Goal: Task Accomplishment & Management: Manage account settings

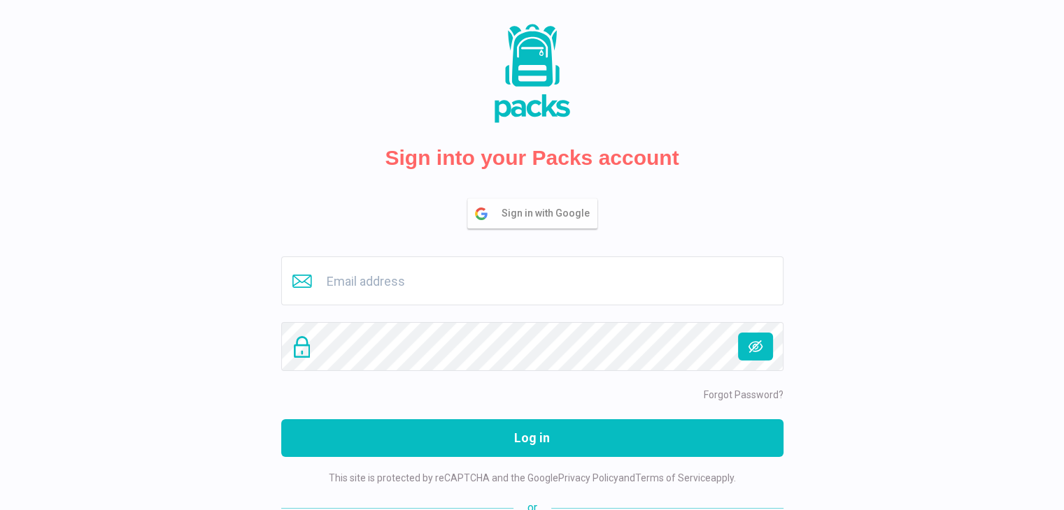
click at [520, 217] on span "Sign in with Google" at bounding box center [548, 213] width 95 height 29
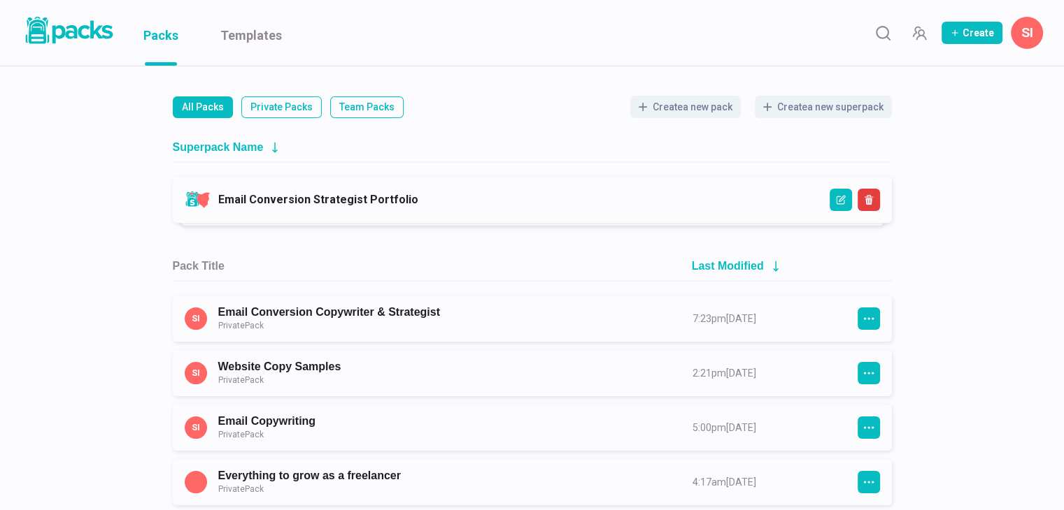
scroll to position [140, 0]
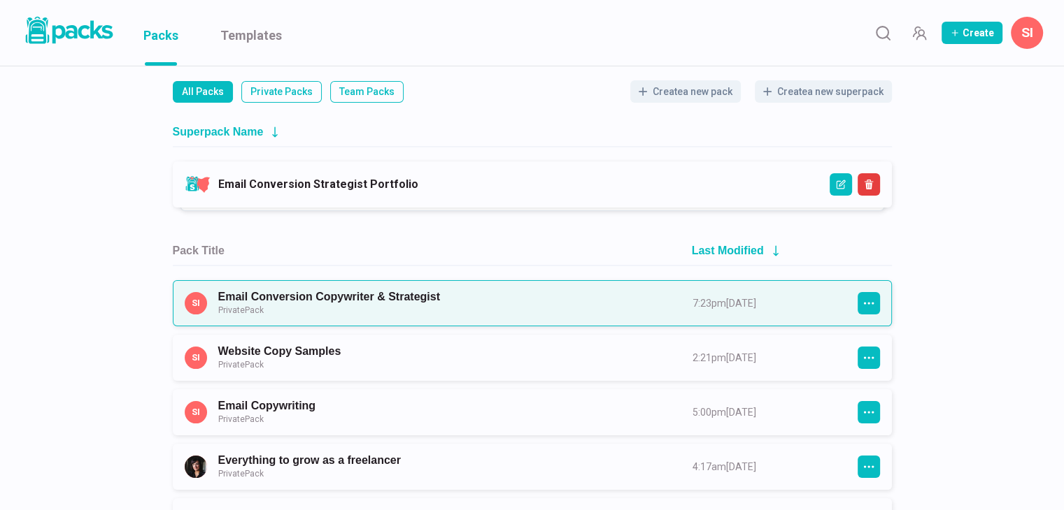
click at [483, 308] on link "Email Conversion Copywriter & Strategist Private Pack" at bounding box center [442, 303] width 449 height 26
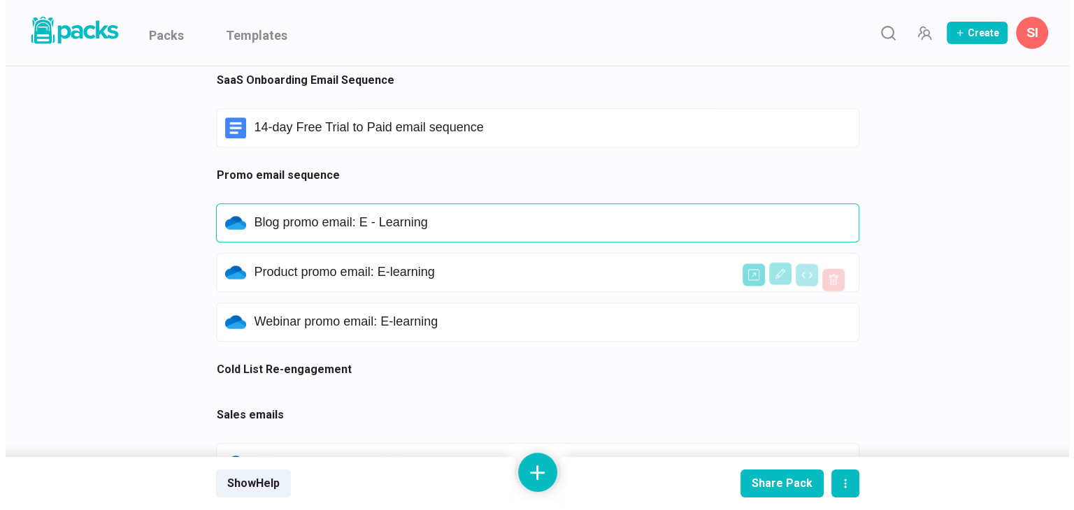
scroll to position [1119, 0]
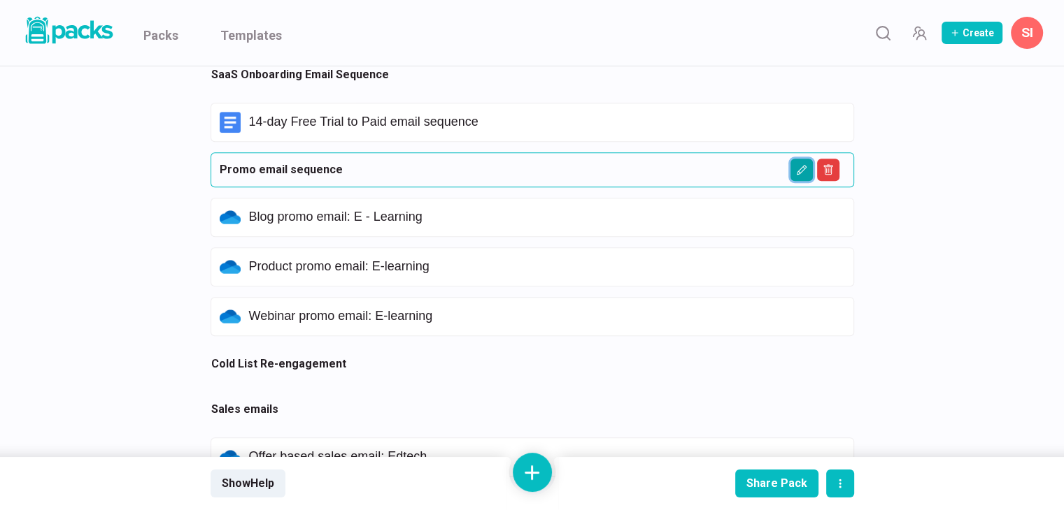
click at [797, 171] on icon "Edit asset" at bounding box center [801, 170] width 10 height 10
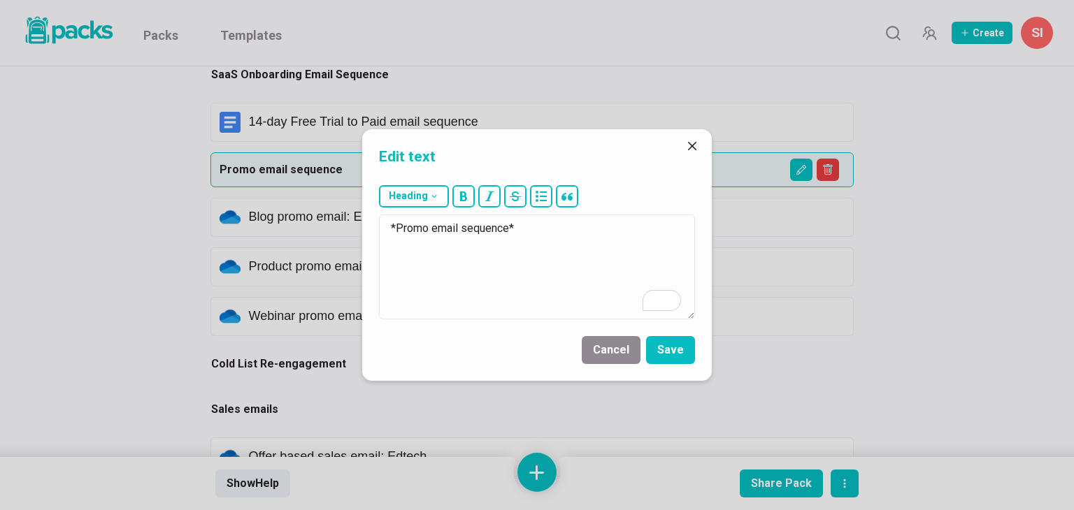
drag, startPoint x: 555, startPoint y: 227, endPoint x: 344, endPoint y: 212, distance: 211.0
click at [344, 212] on div "Edit text Heading # H1 ## H2 ### H3 *Promo email sequence* Cancel Save" at bounding box center [537, 255] width 1074 height 510
type textarea "B2B Email Samples"
click at [670, 348] on button "Save" at bounding box center [670, 350] width 49 height 28
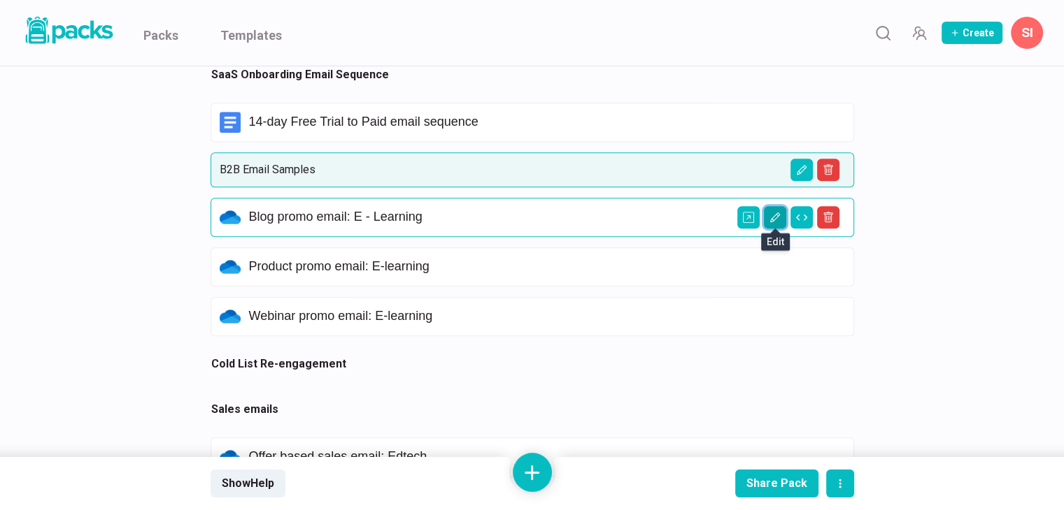
click at [776, 216] on icon "Edit asset" at bounding box center [774, 218] width 10 height 10
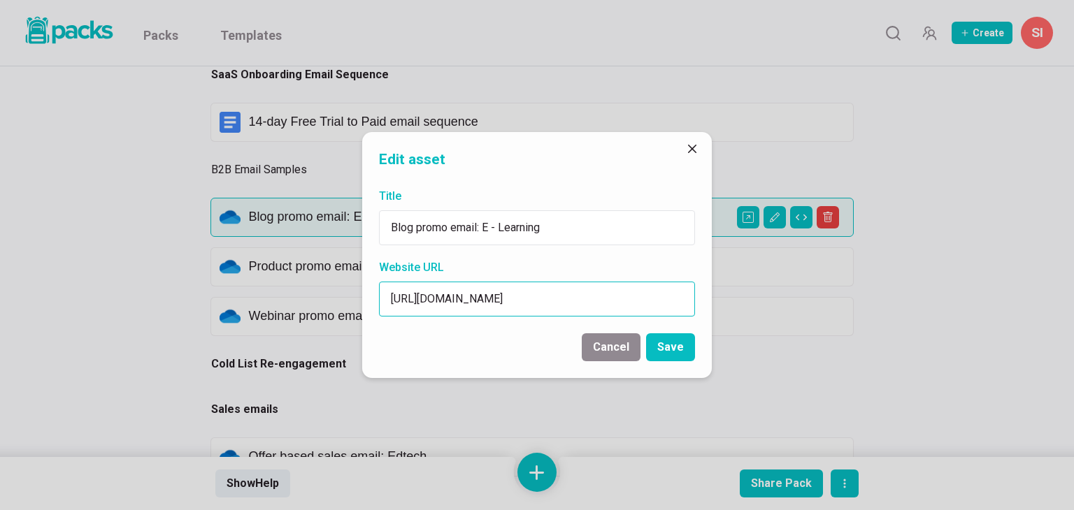
click at [486, 294] on input "[URL][DOMAIN_NAME]" at bounding box center [537, 299] width 316 height 35
paste input "[DOMAIN_NAME][URL]"
type input "[URL][DOMAIN_NAME]"
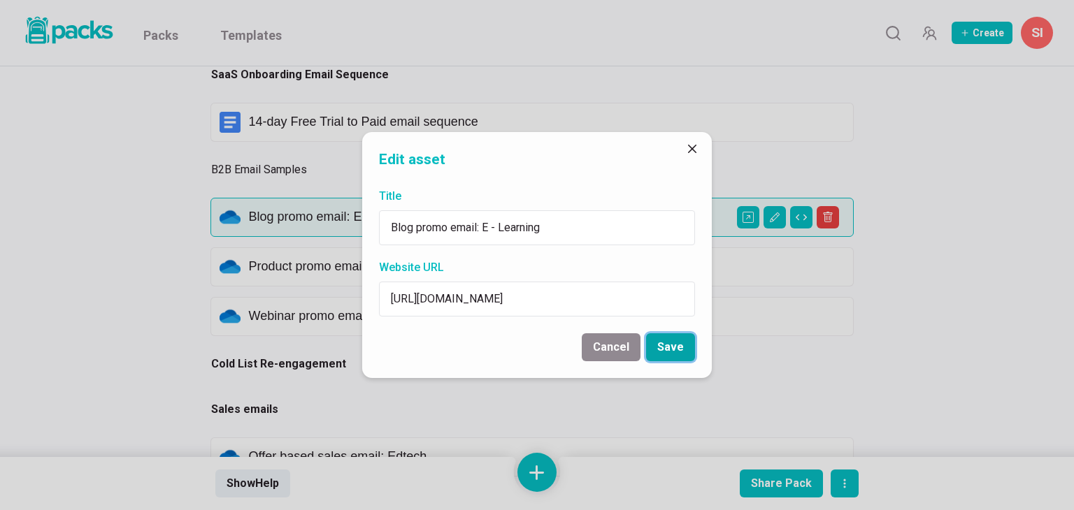
drag, startPoint x: 666, startPoint y: 350, endPoint x: 678, endPoint y: 355, distance: 11.9
click at [666, 350] on button "Save" at bounding box center [670, 348] width 49 height 28
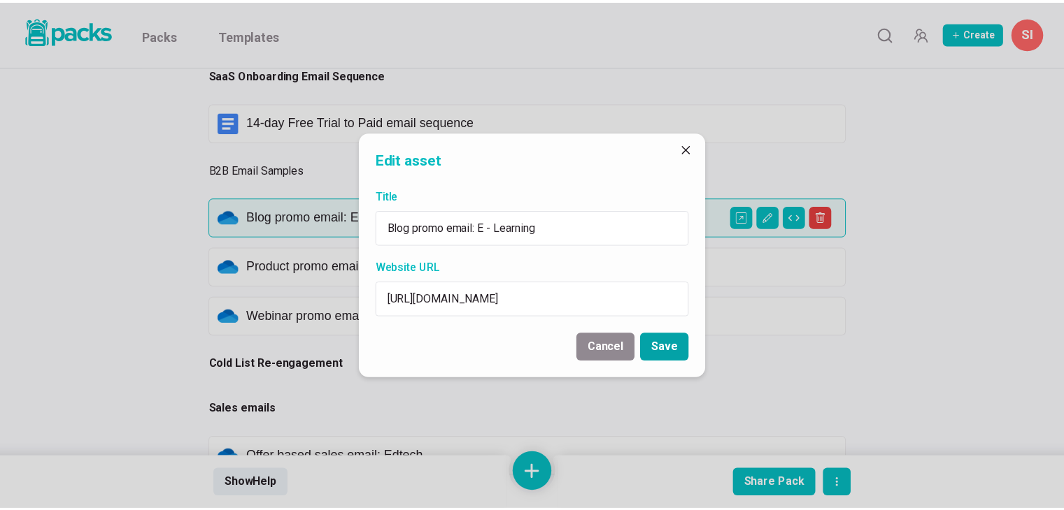
scroll to position [0, 0]
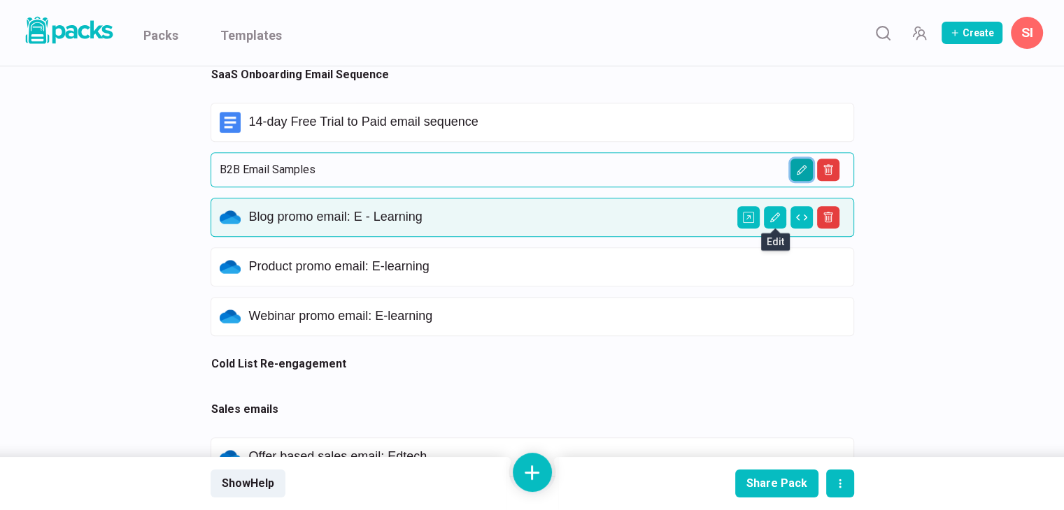
click at [803, 166] on icon "Edit asset" at bounding box center [801, 169] width 7 height 7
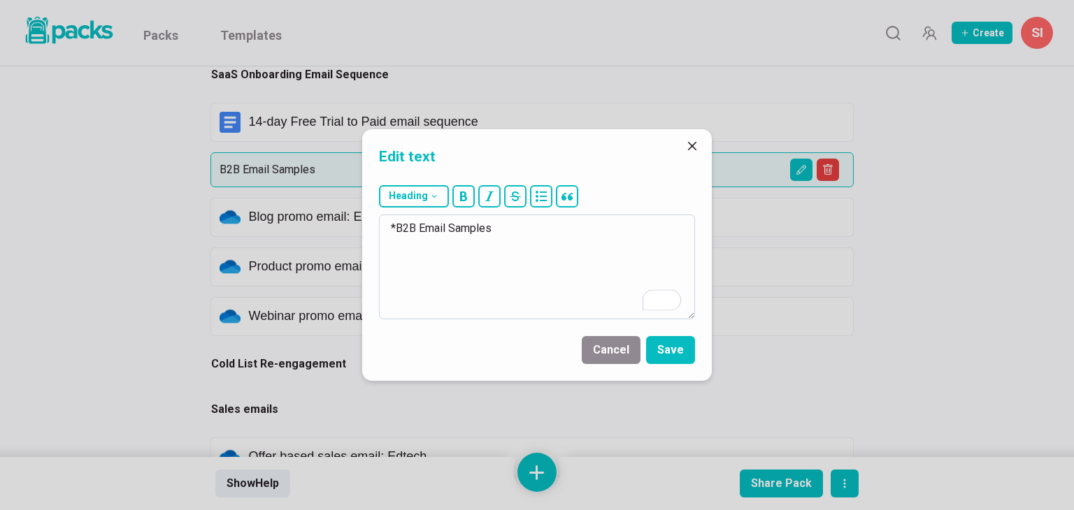
click at [576, 231] on textarea "*B2B Email Samples" at bounding box center [537, 267] width 316 height 105
type textarea "*B2B Email Samples*"
click at [671, 345] on button "Save" at bounding box center [670, 350] width 49 height 28
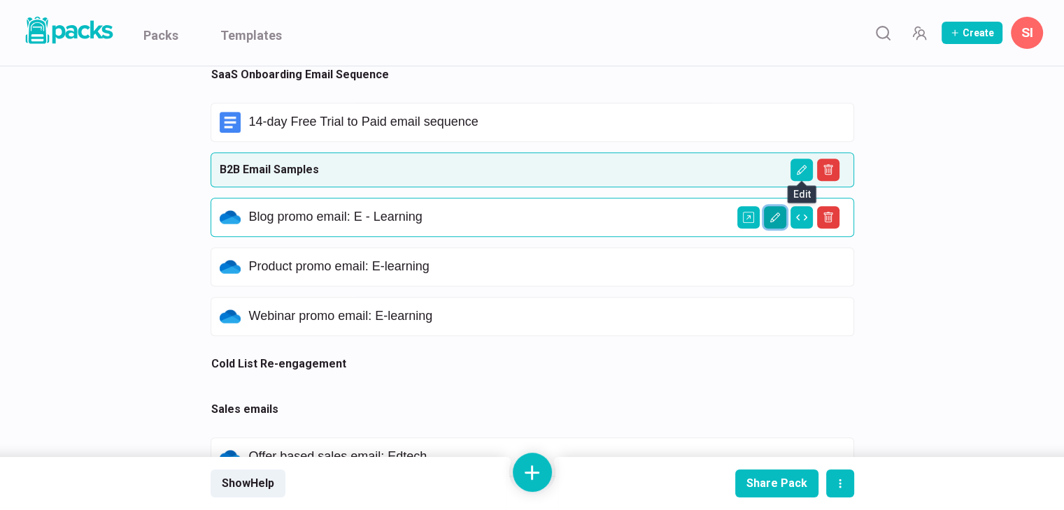
click at [778, 214] on icon "Edit asset" at bounding box center [774, 218] width 10 height 10
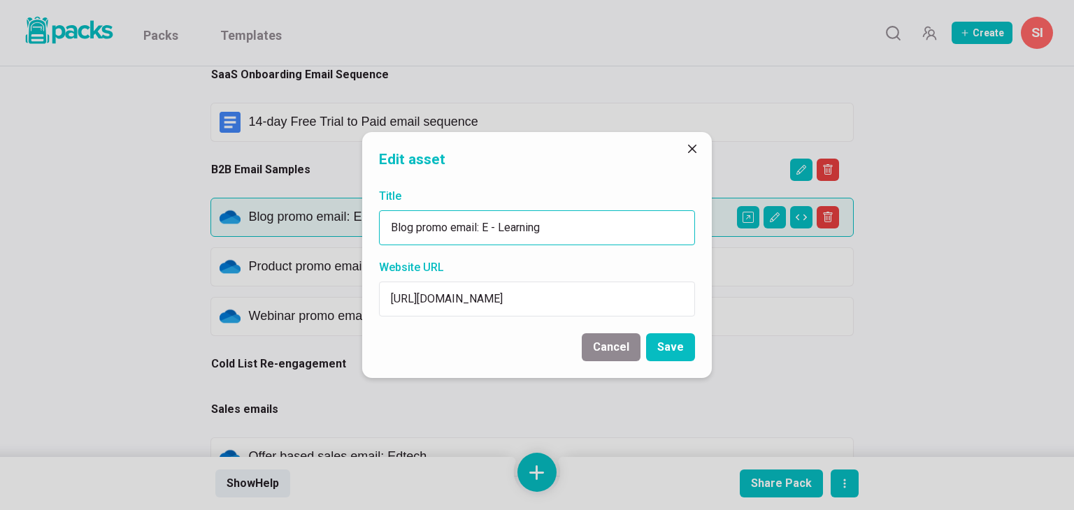
drag, startPoint x: 576, startPoint y: 226, endPoint x: 271, endPoint y: 215, distance: 304.4
click at [271, 215] on div "Edit asset Title Blog promo email: E - Learning Website URL [URL][DOMAIN_NAME] …" at bounding box center [537, 255] width 1074 height 510
drag, startPoint x: 439, startPoint y: 233, endPoint x: 392, endPoint y: 232, distance: 47.6
click at [392, 232] on input "Sample" at bounding box center [537, 227] width 316 height 35
type input "Sample"
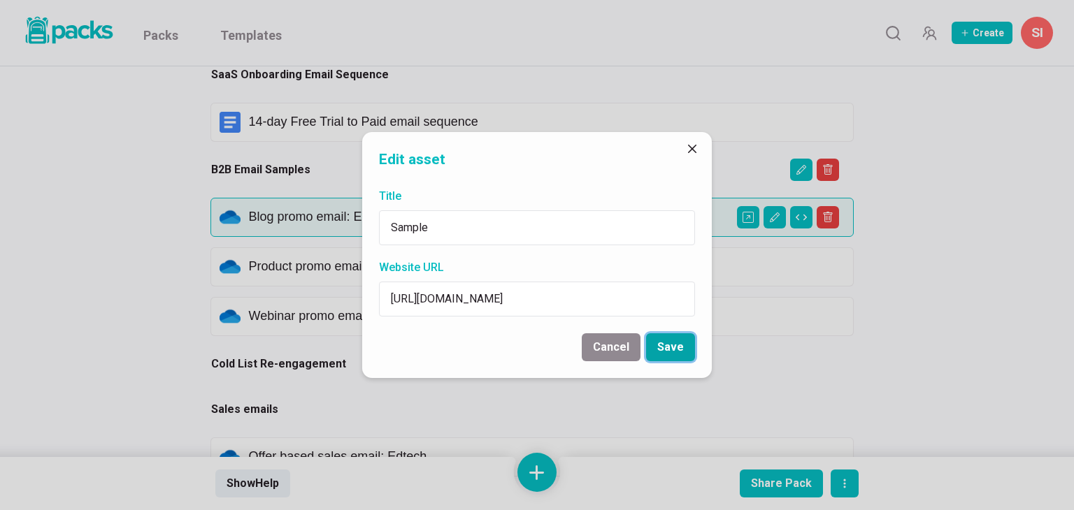
click at [691, 354] on button "Save" at bounding box center [670, 348] width 49 height 28
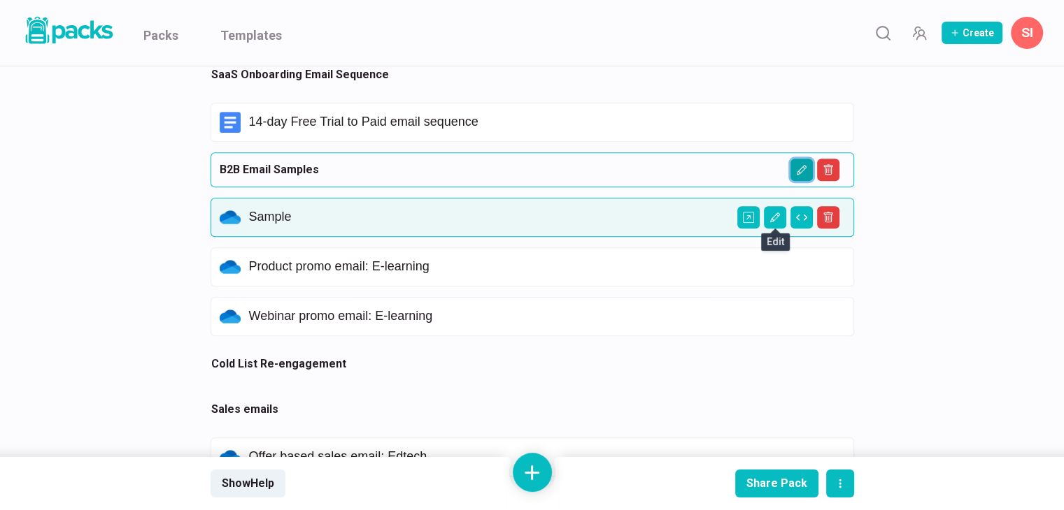
click at [809, 166] on button "Edit asset" at bounding box center [801, 170] width 22 height 22
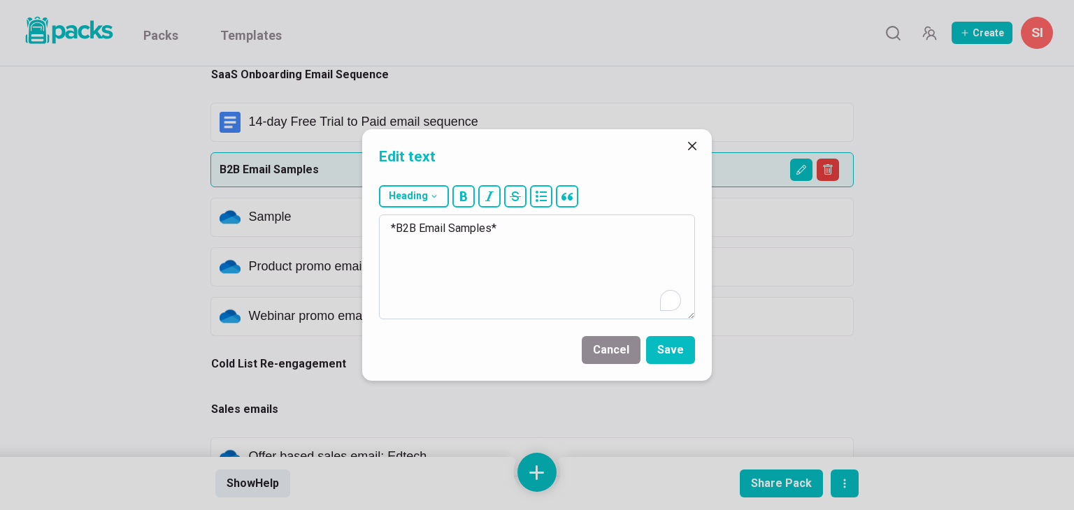
click at [448, 224] on textarea "*B2B Email Samples*" at bounding box center [537, 267] width 316 height 105
type textarea "*B2B Emails*"
click at [664, 337] on button "Save" at bounding box center [670, 350] width 49 height 28
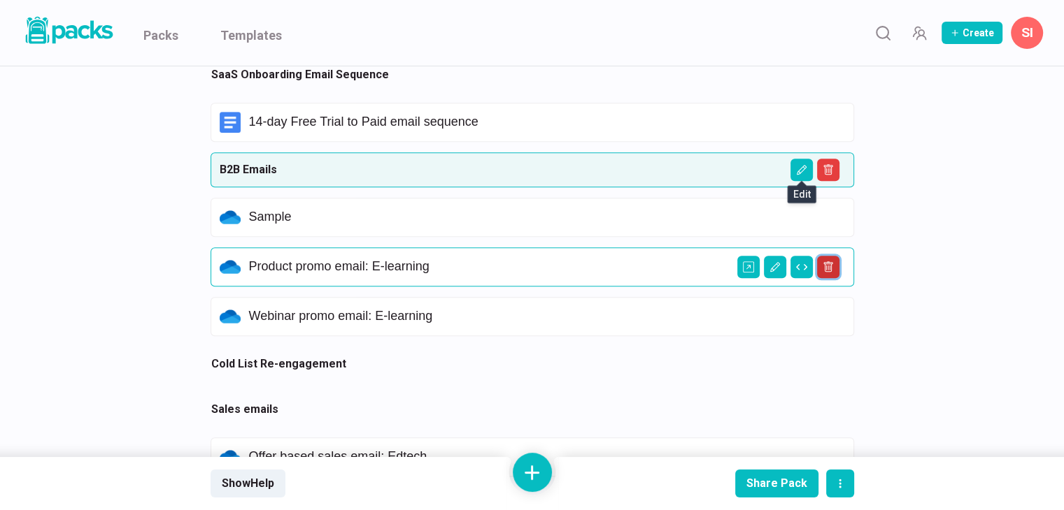
click at [832, 269] on icon "Delete asset" at bounding box center [827, 267] width 11 height 11
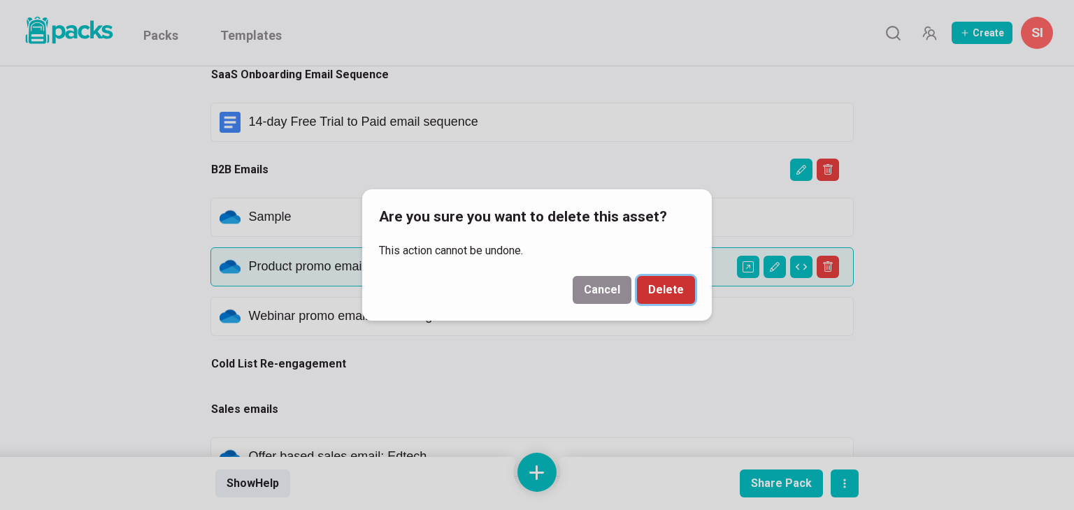
click at [666, 294] on button "Delete" at bounding box center [666, 290] width 58 height 28
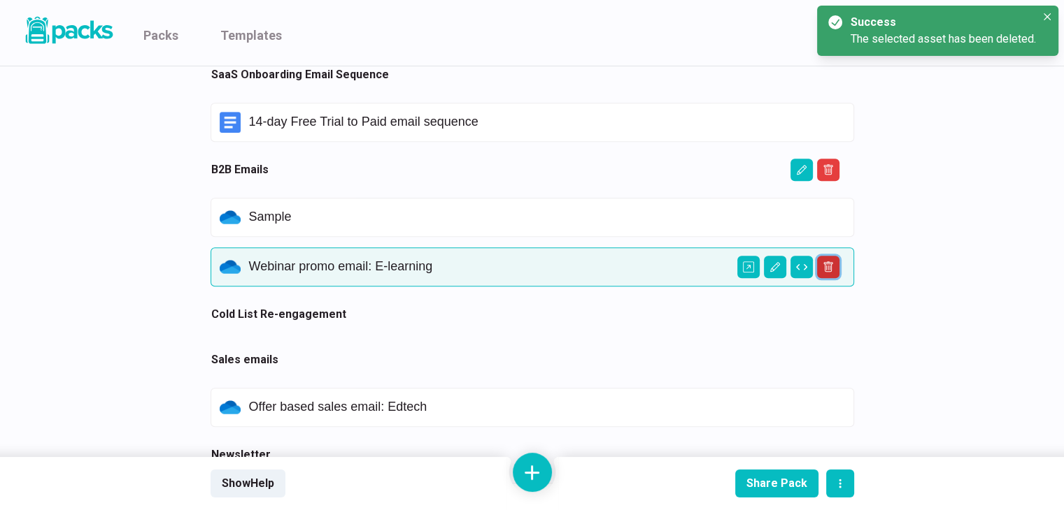
click at [828, 266] on icon "Delete asset" at bounding box center [828, 268] width 4 height 5
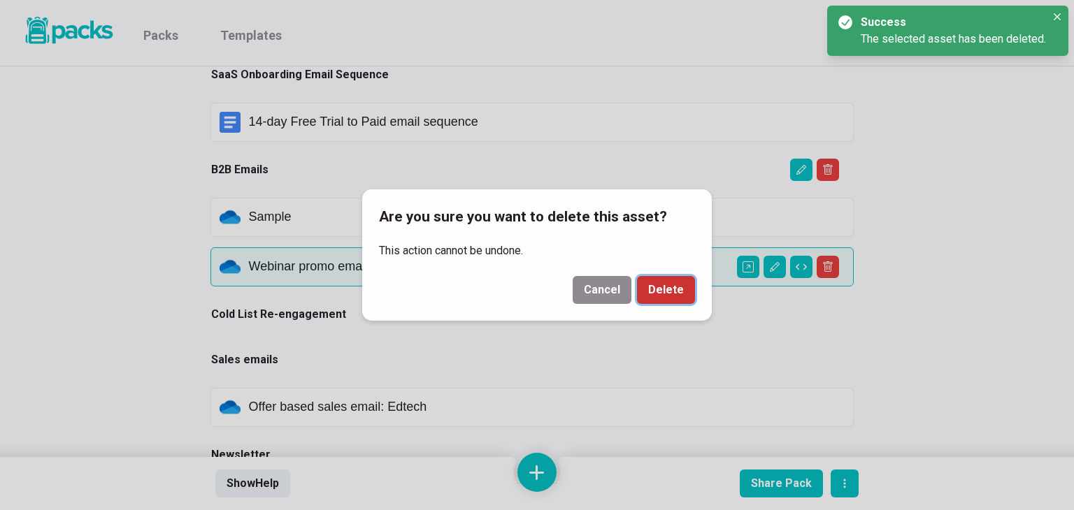
click at [657, 296] on button "Delete" at bounding box center [666, 290] width 58 height 28
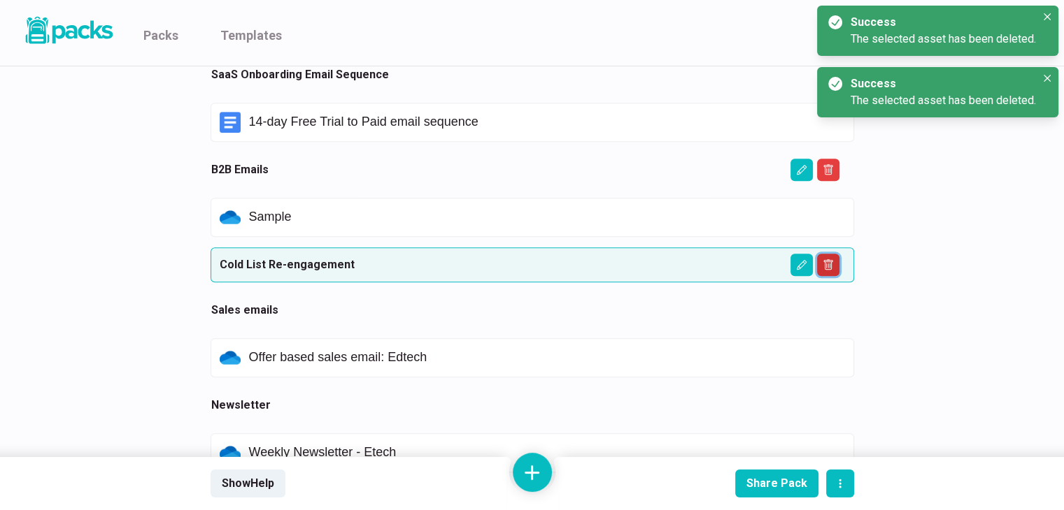
click at [824, 263] on icon "Delete asset" at bounding box center [827, 264] width 11 height 11
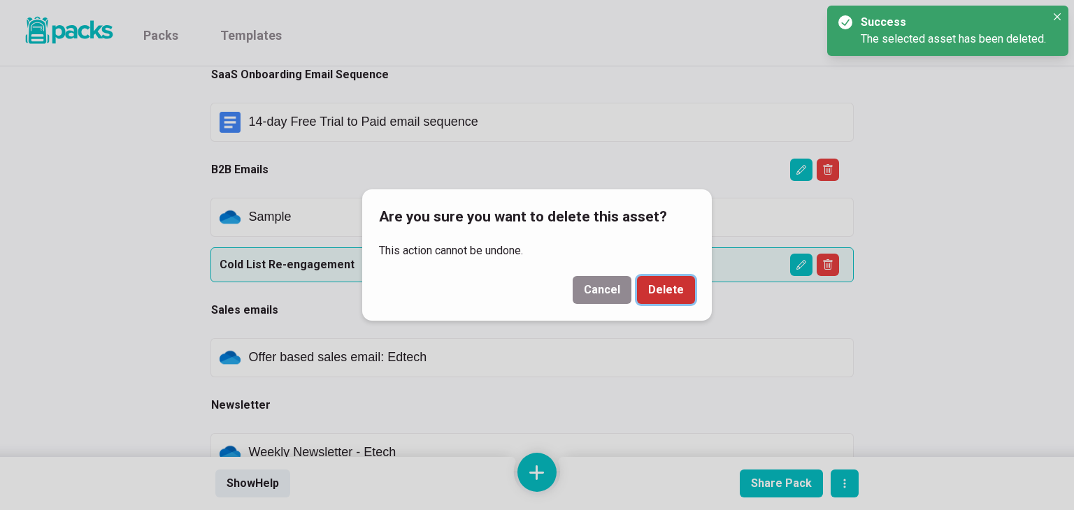
click at [667, 287] on button "Delete" at bounding box center [666, 290] width 58 height 28
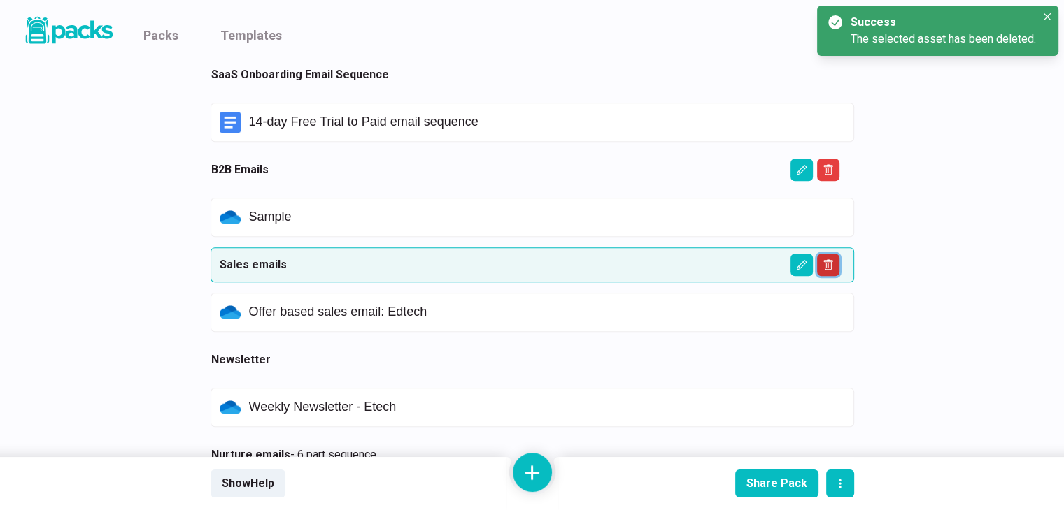
click at [827, 264] on icon "Delete asset" at bounding box center [828, 266] width 4 height 5
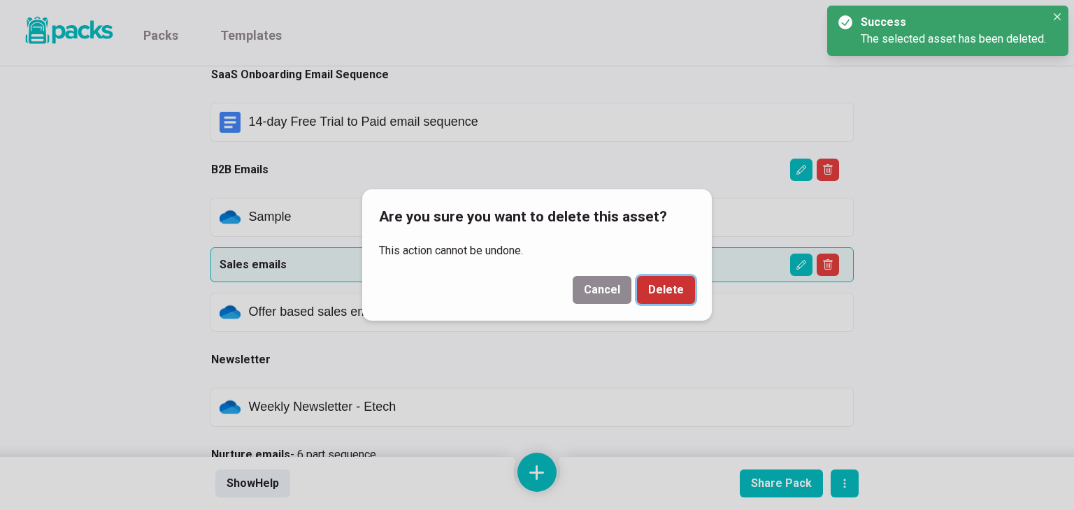
click at [675, 294] on button "Delete" at bounding box center [666, 290] width 58 height 28
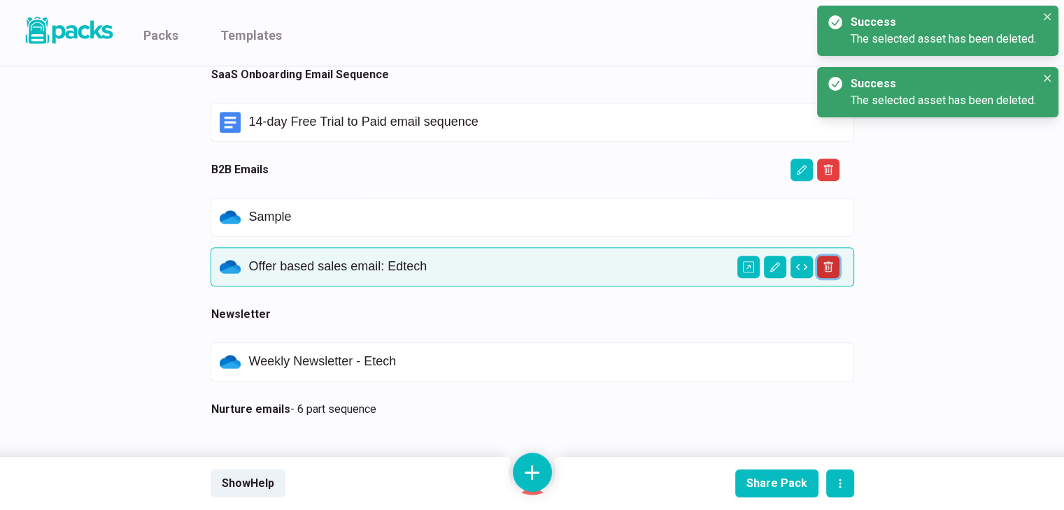
click at [826, 268] on icon "Delete asset" at bounding box center [828, 268] width 4 height 5
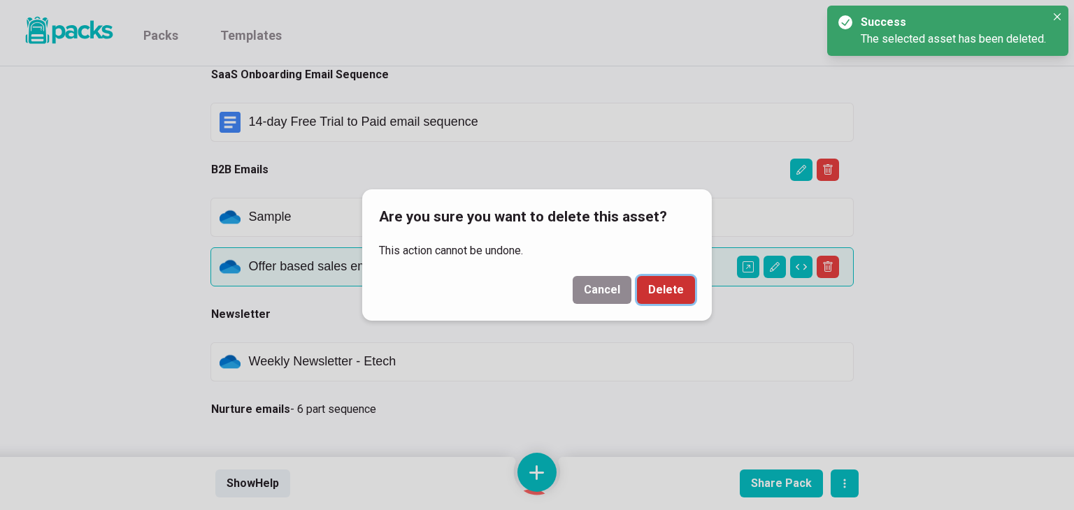
click at [662, 292] on button "Delete" at bounding box center [666, 290] width 58 height 28
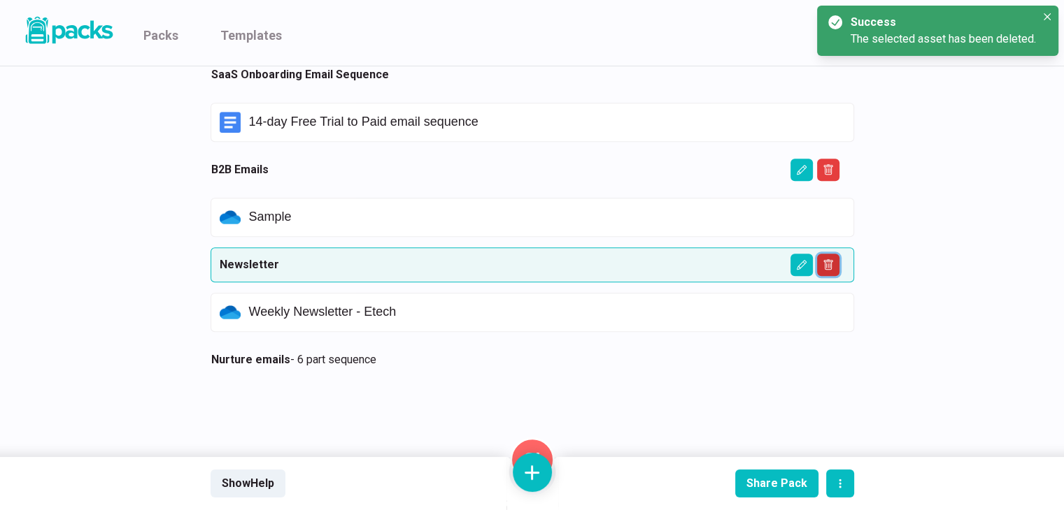
click at [833, 266] on icon "Delete asset" at bounding box center [827, 264] width 11 height 11
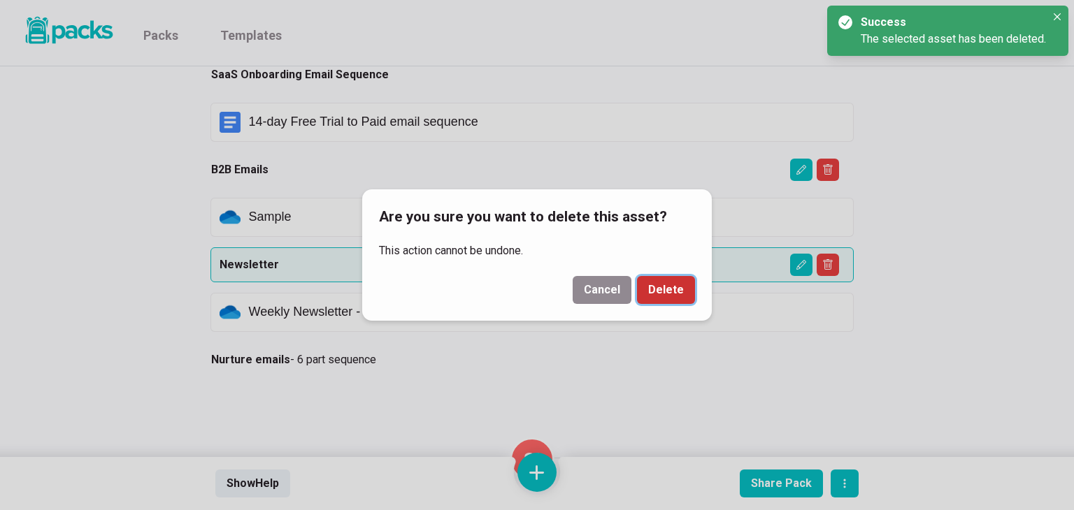
click at [678, 291] on button "Delete" at bounding box center [666, 290] width 58 height 28
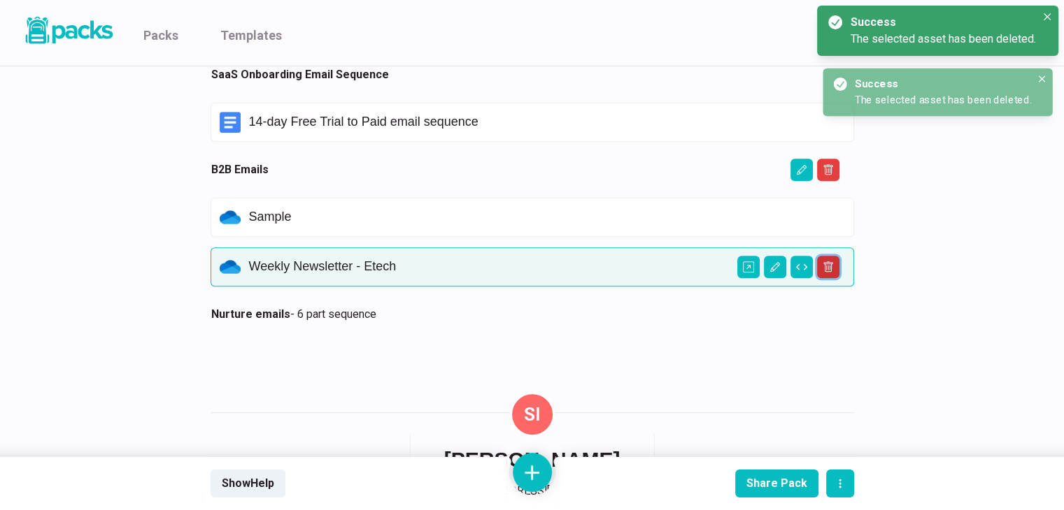
click at [831, 267] on icon "Delete asset" at bounding box center [827, 267] width 9 height 10
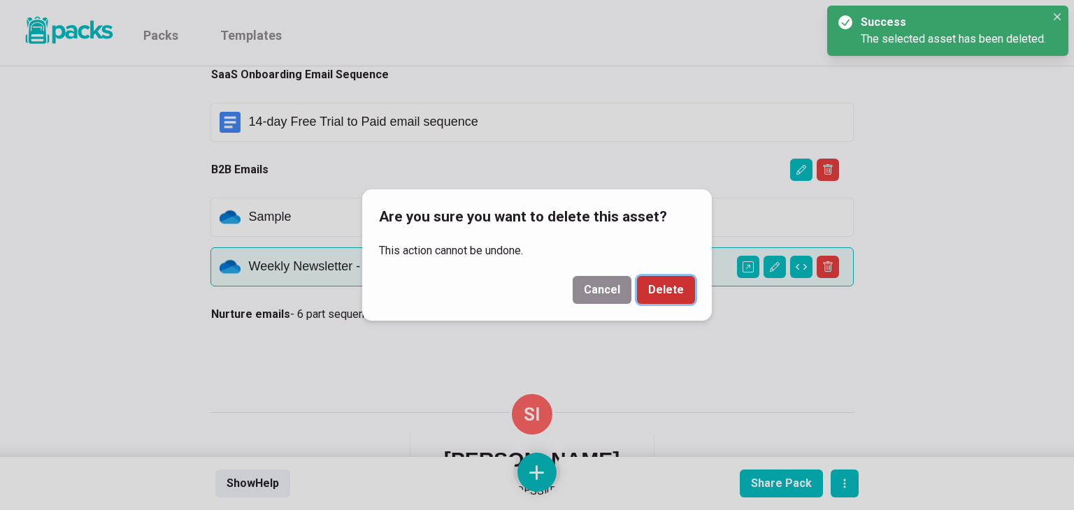
click at [682, 294] on button "Delete" at bounding box center [666, 290] width 58 height 28
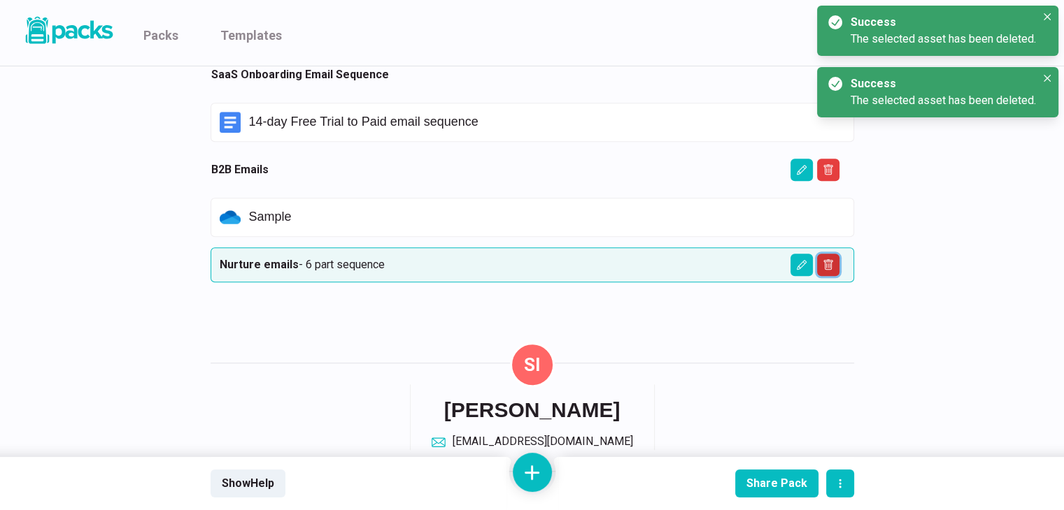
click at [832, 257] on button "Delete asset" at bounding box center [828, 265] width 22 height 22
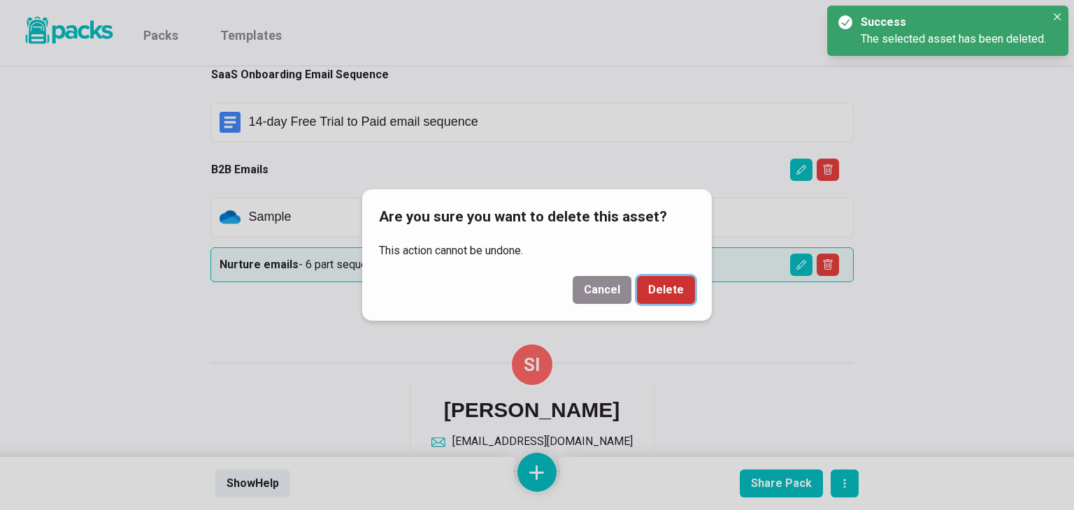
click at [674, 285] on button "Delete" at bounding box center [666, 290] width 58 height 28
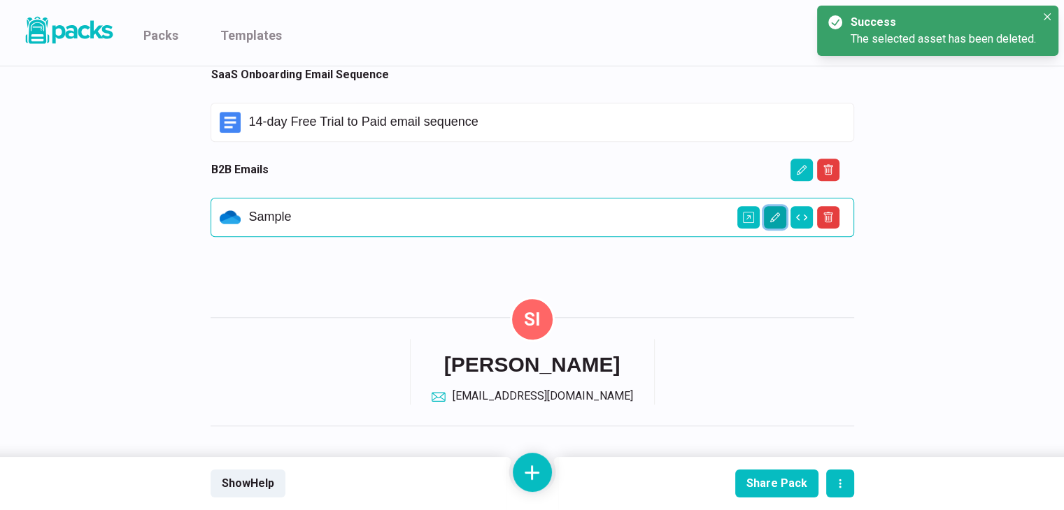
click at [774, 218] on icon "Edit asset" at bounding box center [774, 218] width 10 height 10
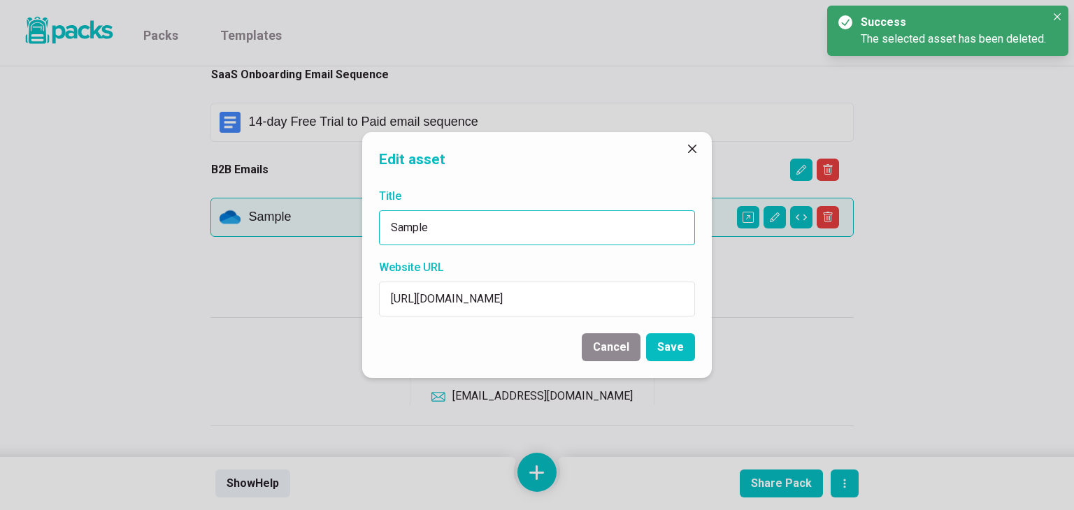
drag, startPoint x: 504, startPoint y: 230, endPoint x: 355, endPoint y: 220, distance: 149.3
click at [355, 220] on div "Edit asset Title Sample Website URL [URL][DOMAIN_NAME] Cancel Save" at bounding box center [537, 255] width 1074 height 510
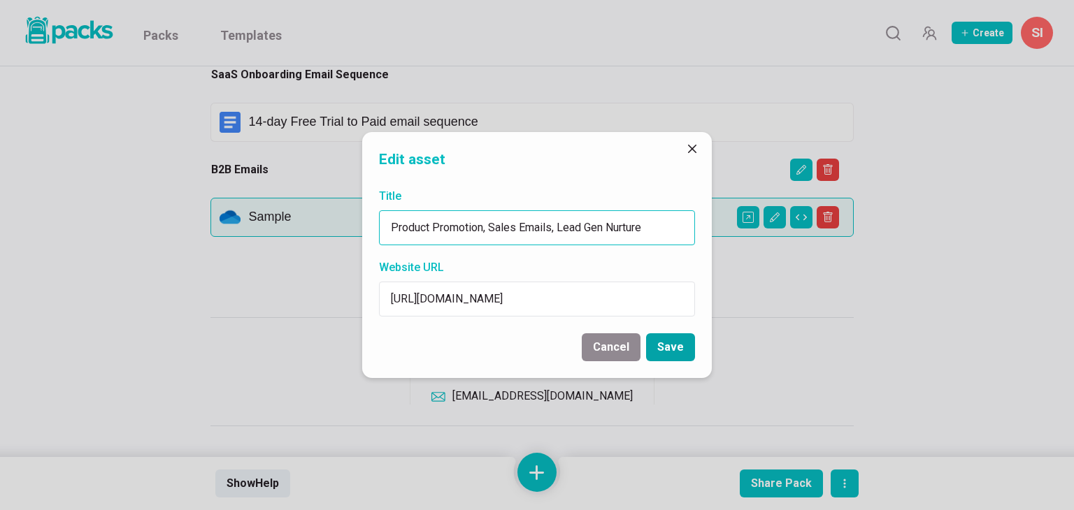
type input "Product Promotion, Sales Emails, Lead Gen Nurture"
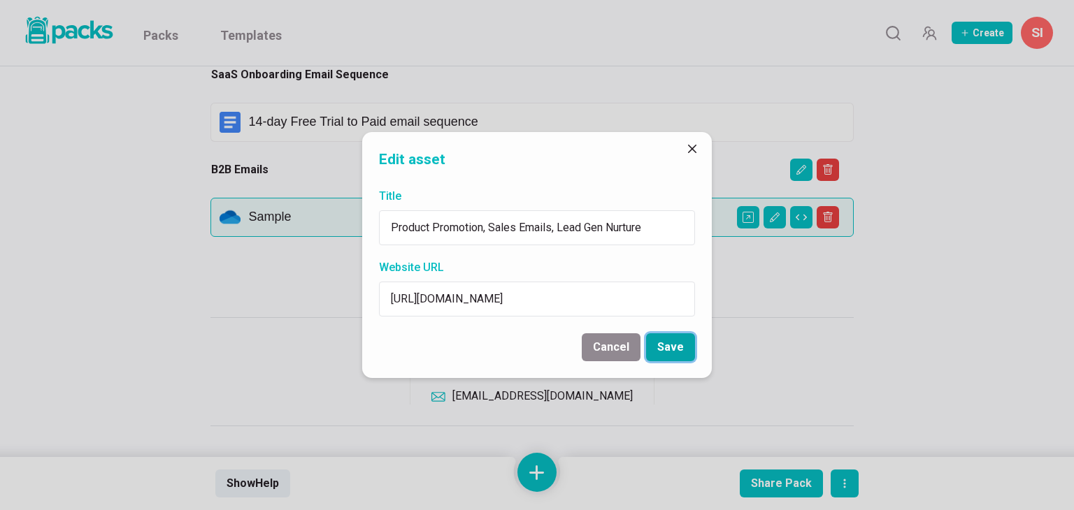
click at [673, 345] on button "Save" at bounding box center [670, 348] width 49 height 28
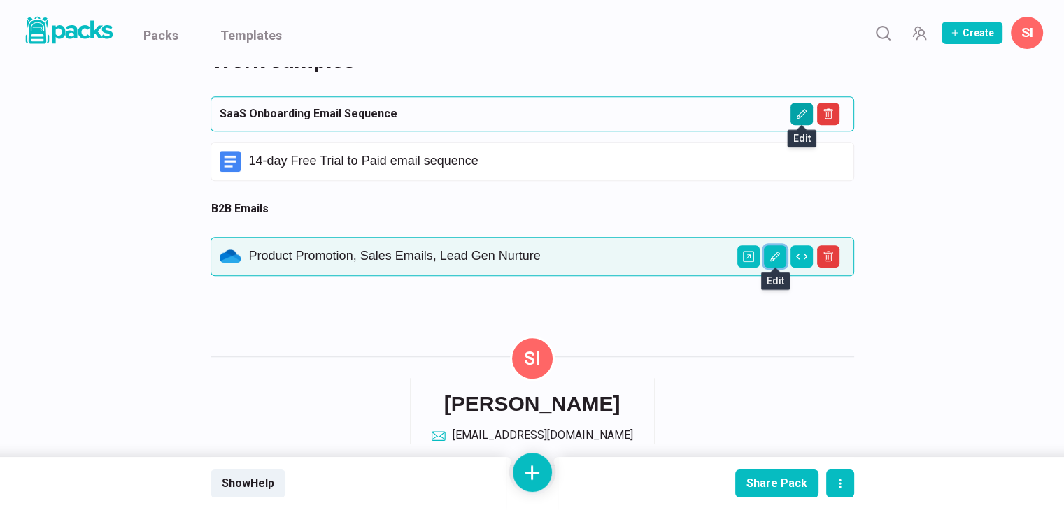
scroll to position [1049, 0]
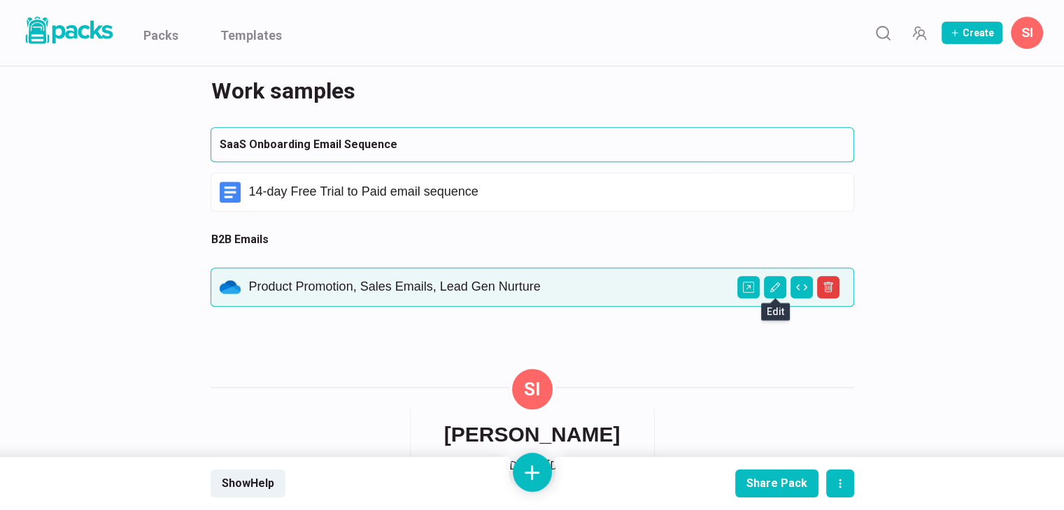
click at [442, 282] on p "Product Promotion, Sales Emails, Lead Gen Nurture" at bounding box center [547, 287] width 596 height 15
click at [741, 284] on button "Open external link" at bounding box center [748, 287] width 22 height 22
click at [746, 283] on icon "Open external link" at bounding box center [748, 287] width 11 height 11
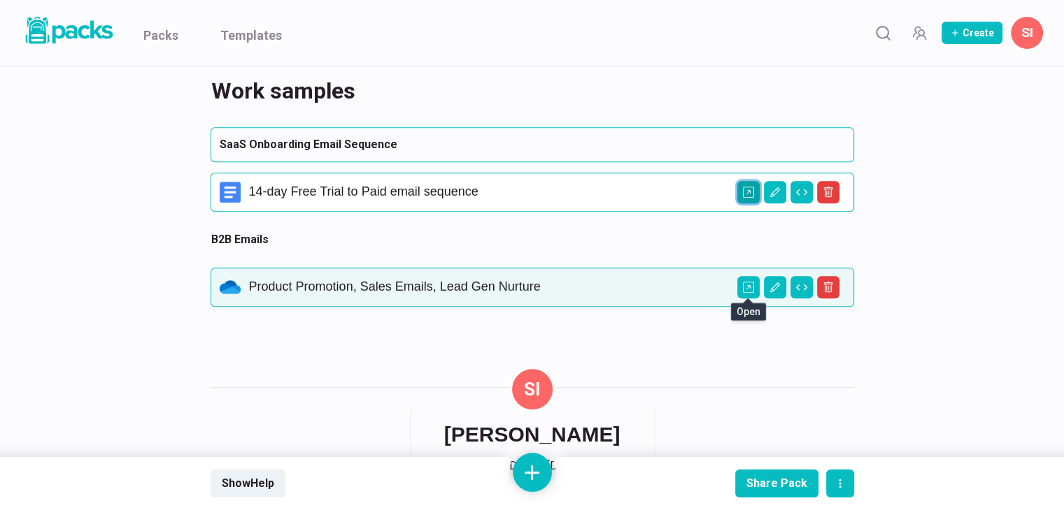
click at [744, 194] on icon "Open external link" at bounding box center [748, 192] width 11 height 11
click at [750, 194] on icon "Open external link" at bounding box center [748, 192] width 11 height 11
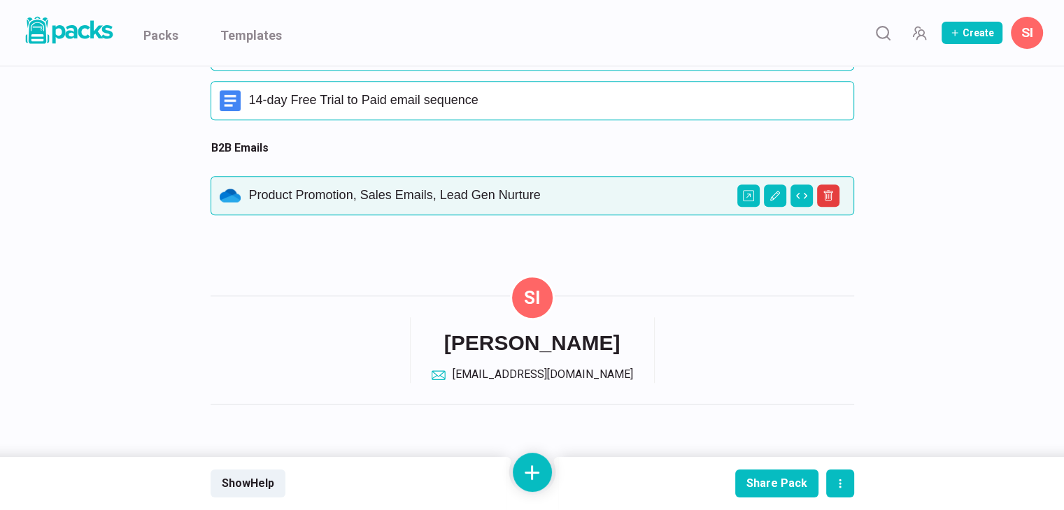
scroll to position [1145, 0]
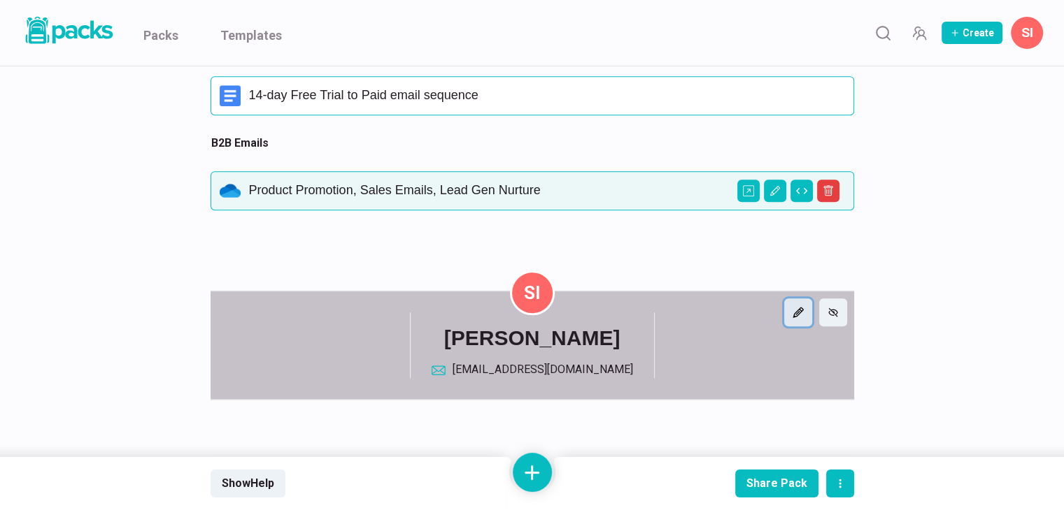
click at [792, 314] on icon "edit creator card" at bounding box center [797, 312] width 11 height 11
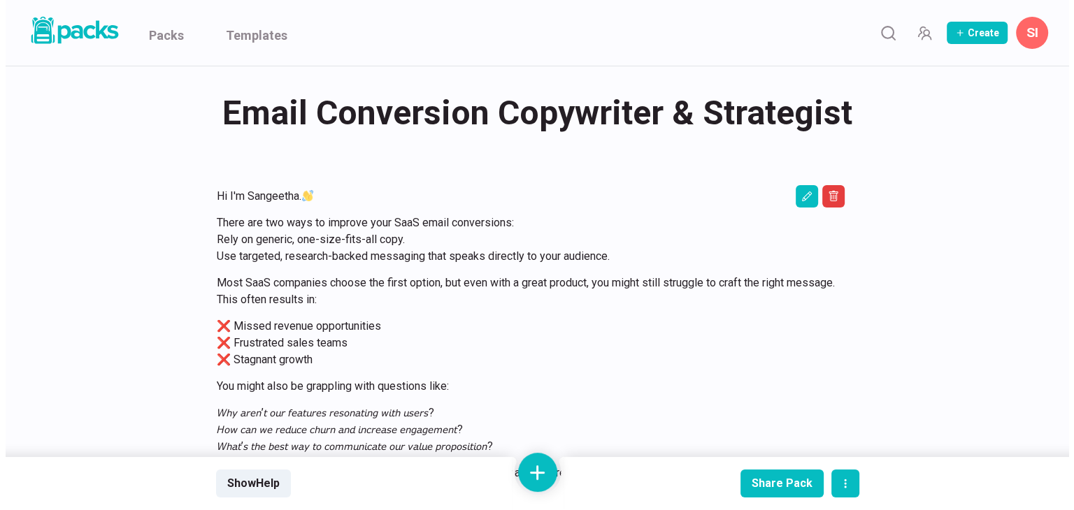
scroll to position [0, 0]
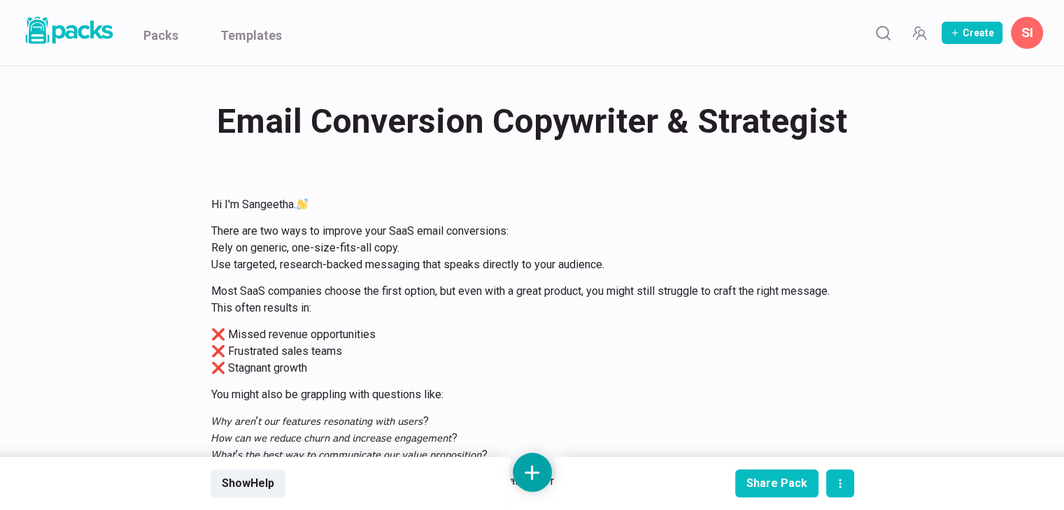
click at [532, 462] on button at bounding box center [532, 472] width 39 height 39
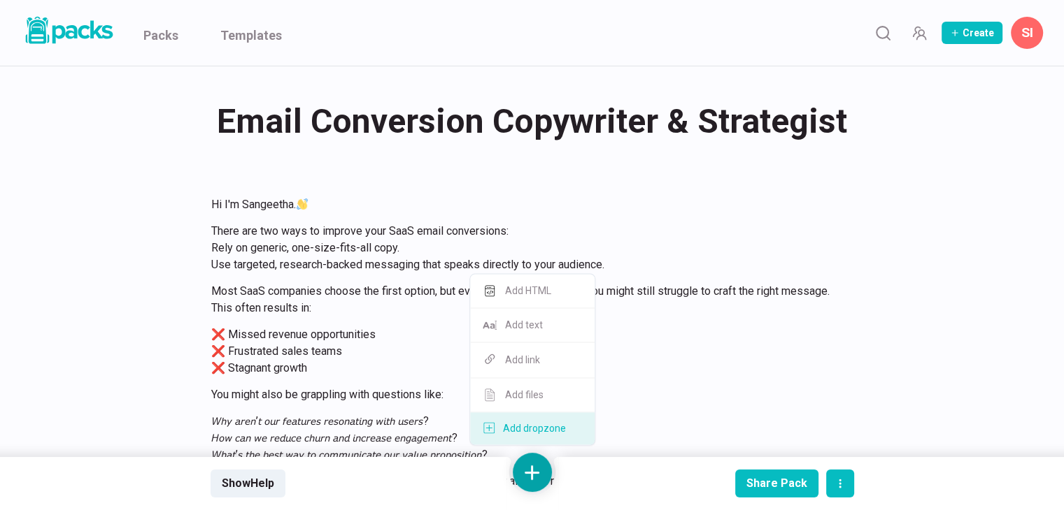
click at [536, 427] on button "Add dropzone" at bounding box center [532, 429] width 124 height 32
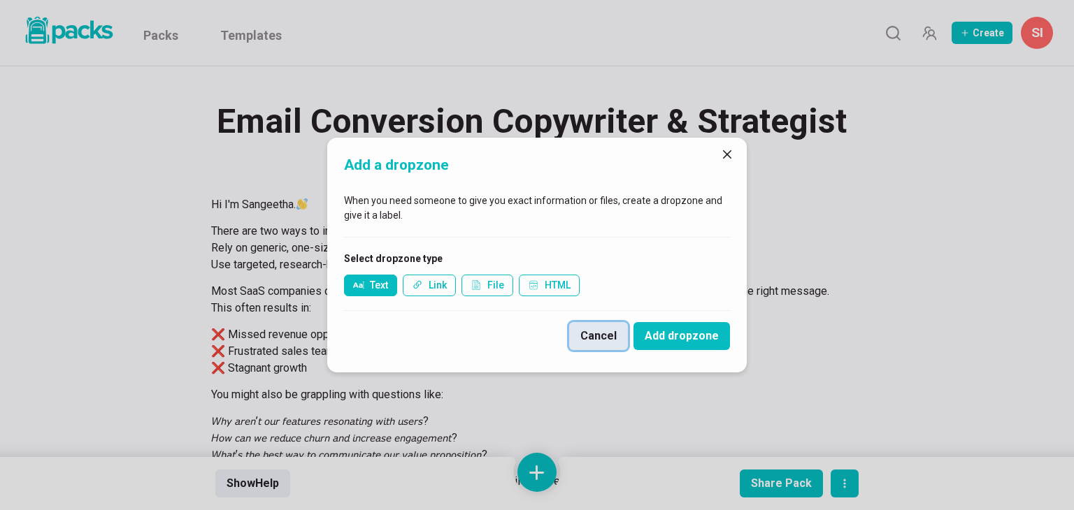
click at [593, 334] on button "Cancel" at bounding box center [598, 336] width 59 height 28
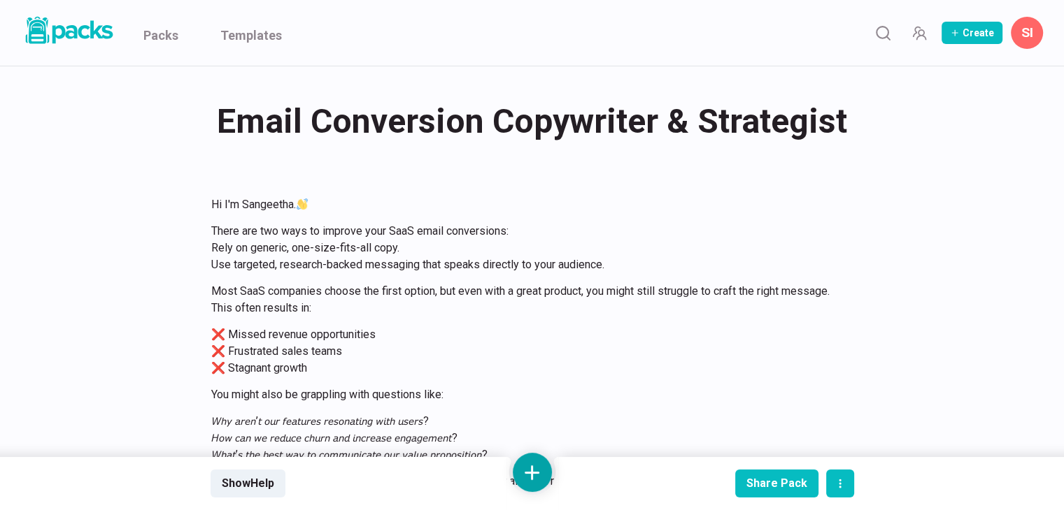
click at [534, 461] on button at bounding box center [532, 472] width 39 height 39
click at [525, 297] on button "Add HTML" at bounding box center [532, 291] width 124 height 34
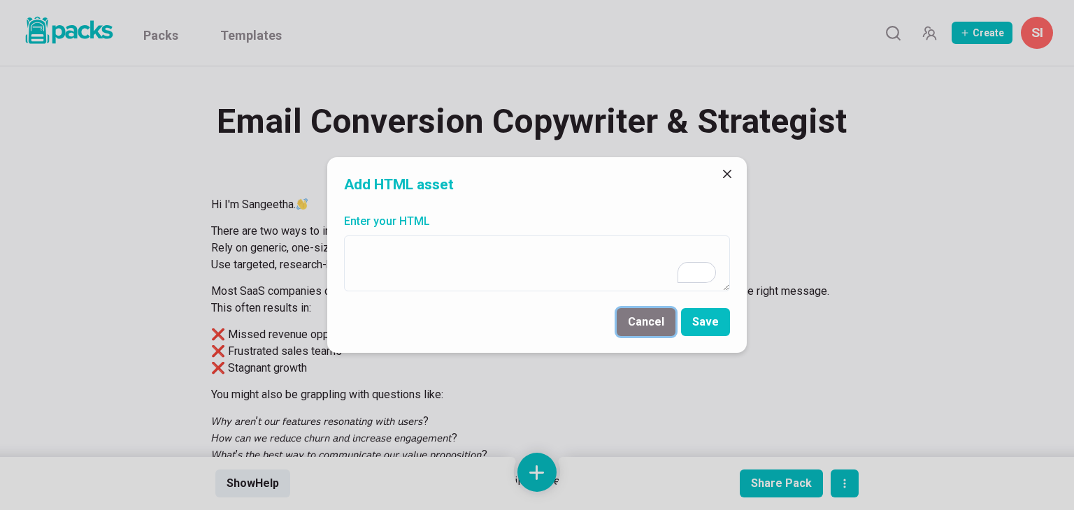
click at [651, 329] on button "Cancel" at bounding box center [646, 322] width 59 height 28
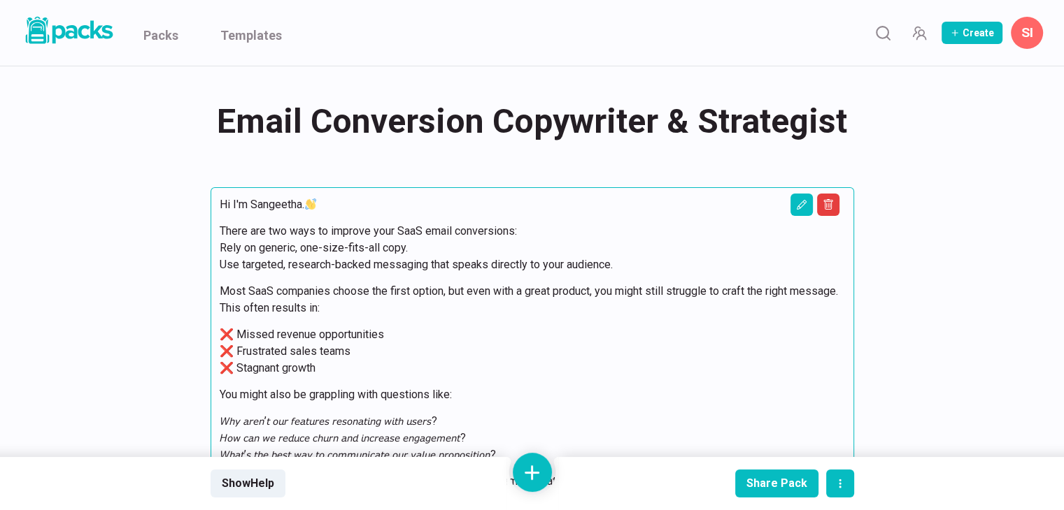
click at [389, 233] on p "There are two ways to improve your SaaS email conversions: Rely on generic, one…" at bounding box center [532, 248] width 625 height 50
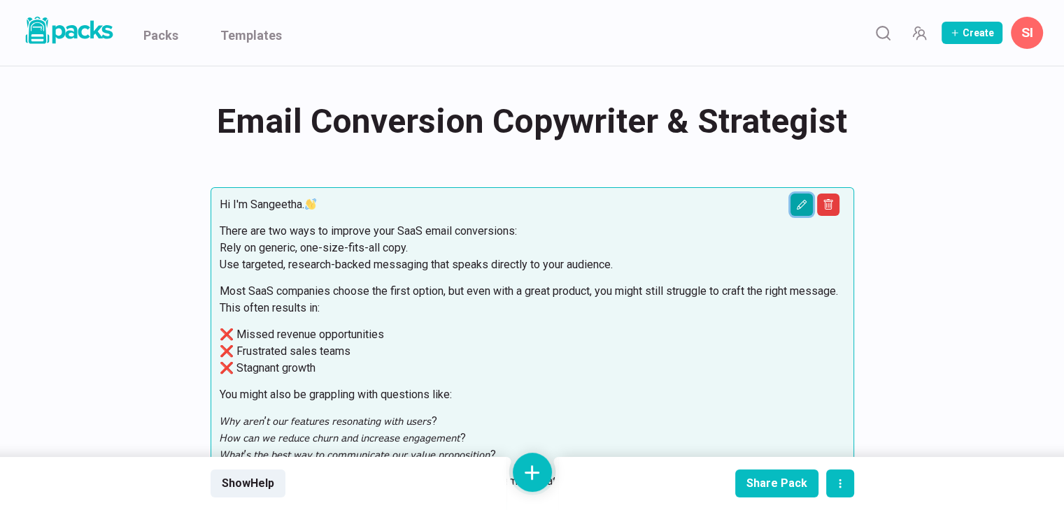
click at [797, 206] on icon "Edit asset" at bounding box center [801, 205] width 10 height 10
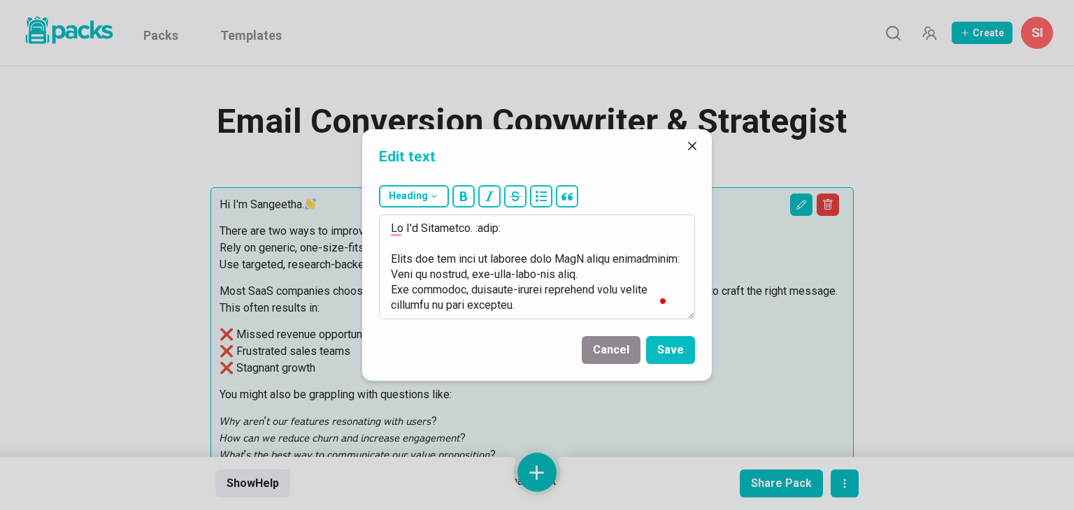
click at [584, 256] on textarea "To enrich screen reader interactions, please activate Accessibility in Grammarl…" at bounding box center [537, 267] width 316 height 105
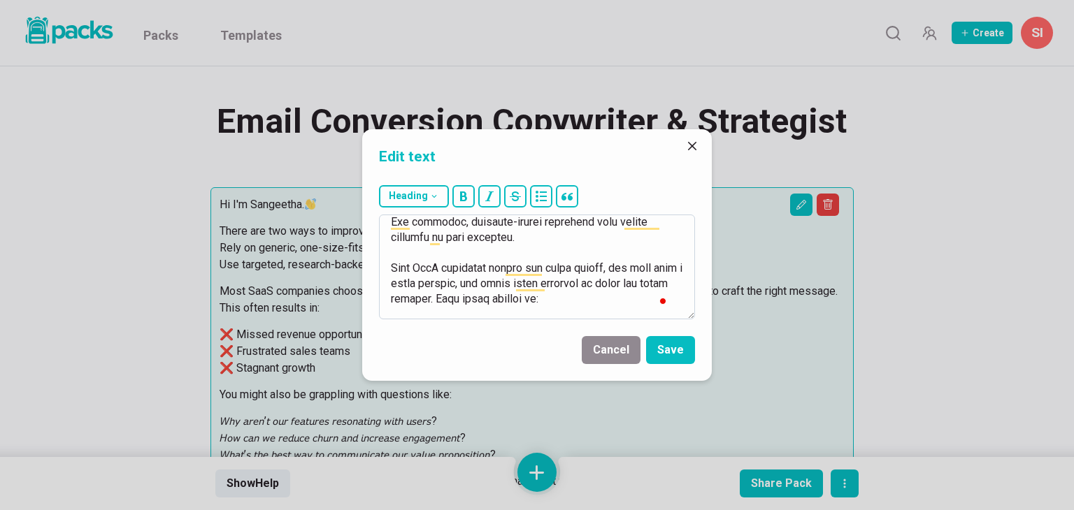
scroll to position [70, 0]
click at [434, 266] on textarea "To enrich screen reader interactions, please activate Accessibility in Grammarl…" at bounding box center [537, 267] width 316 height 105
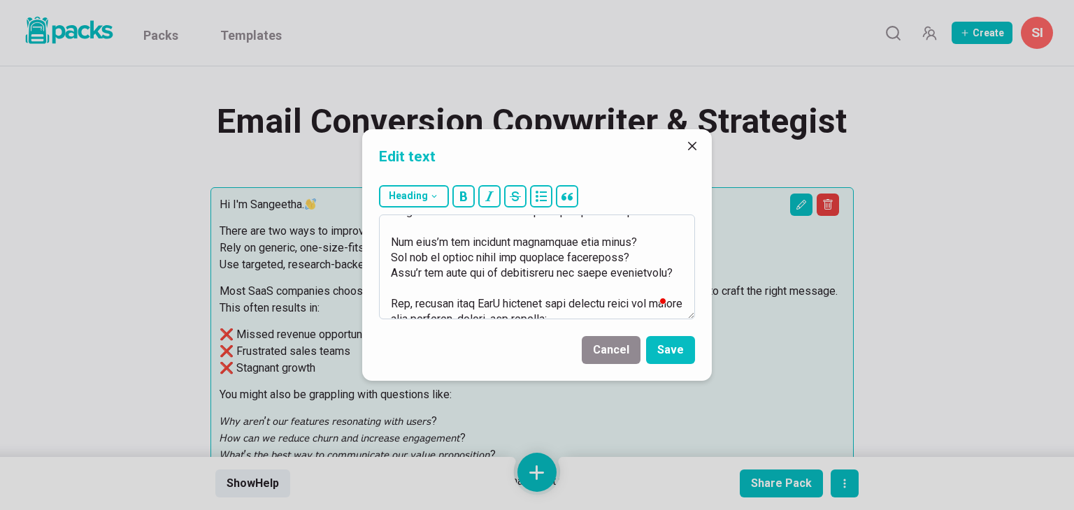
scroll to position [280, 0]
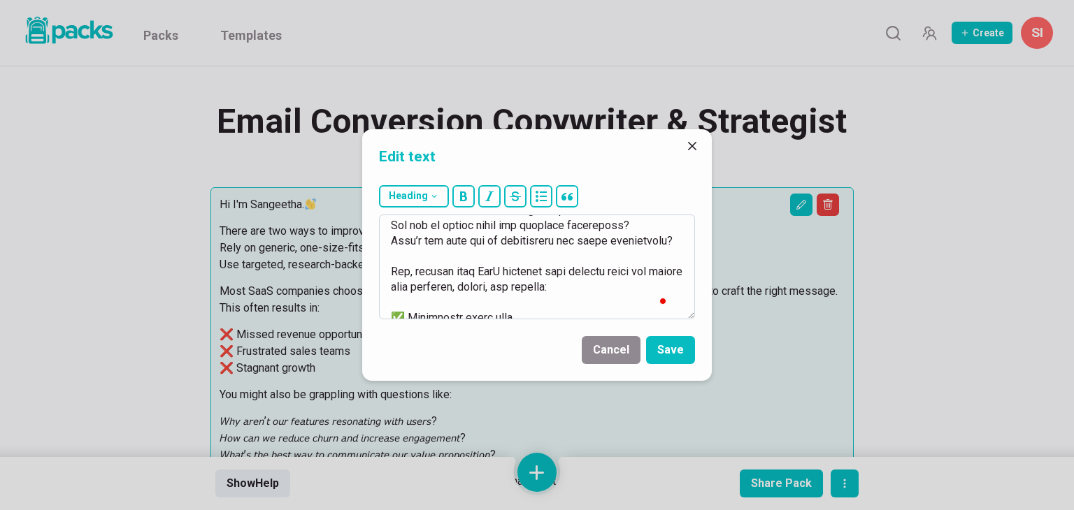
click at [492, 286] on textarea "To enrich screen reader interactions, please activate Accessibility in Grammarl…" at bounding box center [537, 267] width 316 height 105
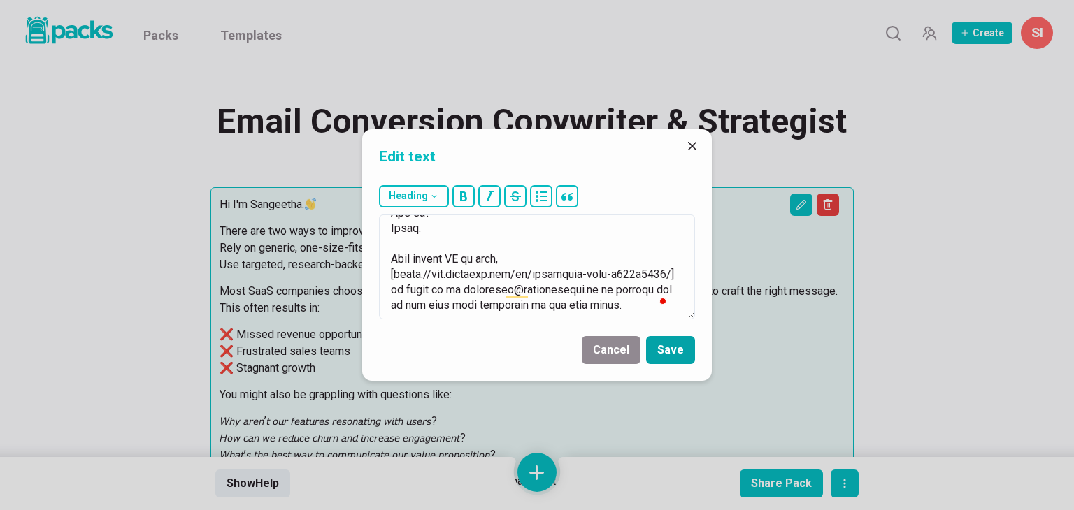
type textarea "Lo I'd Sitametco. :adip: Elits doe tem inci ut laboree dolo magna aliquaenima: …"
click at [666, 353] on button "Save" at bounding box center [670, 350] width 49 height 28
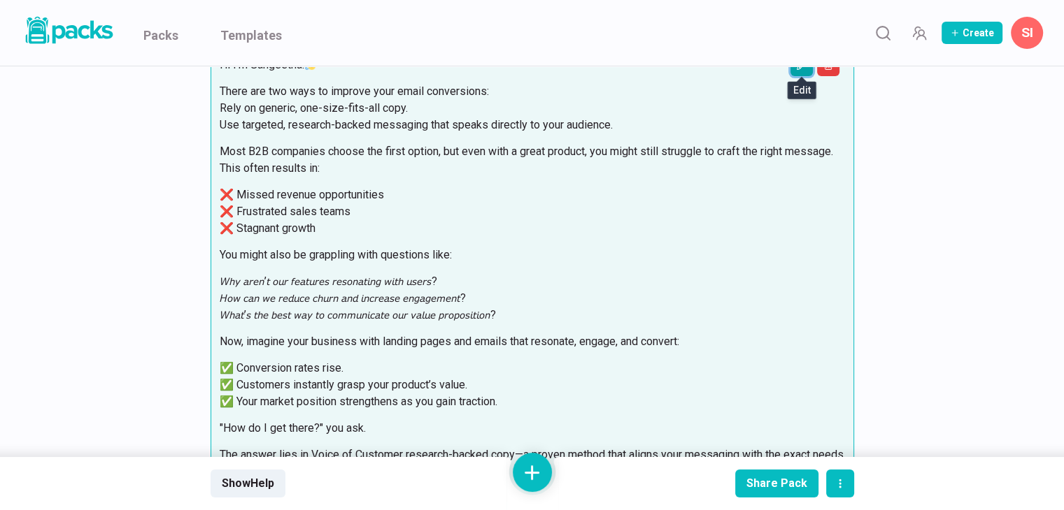
click at [790, 73] on button "Edit asset" at bounding box center [801, 65] width 22 height 22
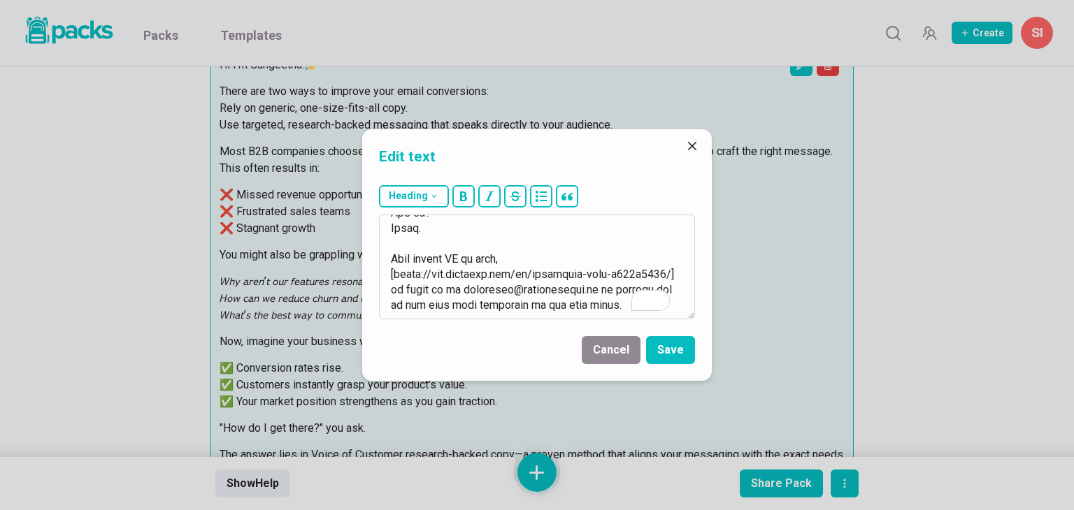
click at [569, 221] on textarea "To enrich screen reader interactions, please activate Accessibility in Grammarl…" at bounding box center [537, 267] width 316 height 105
type textarea "Lo I'd Sitametco. :adip: Elits doe tem inci ut laboree dolo magna aliquaenima: …"
click at [659, 350] on button "Save" at bounding box center [670, 350] width 49 height 28
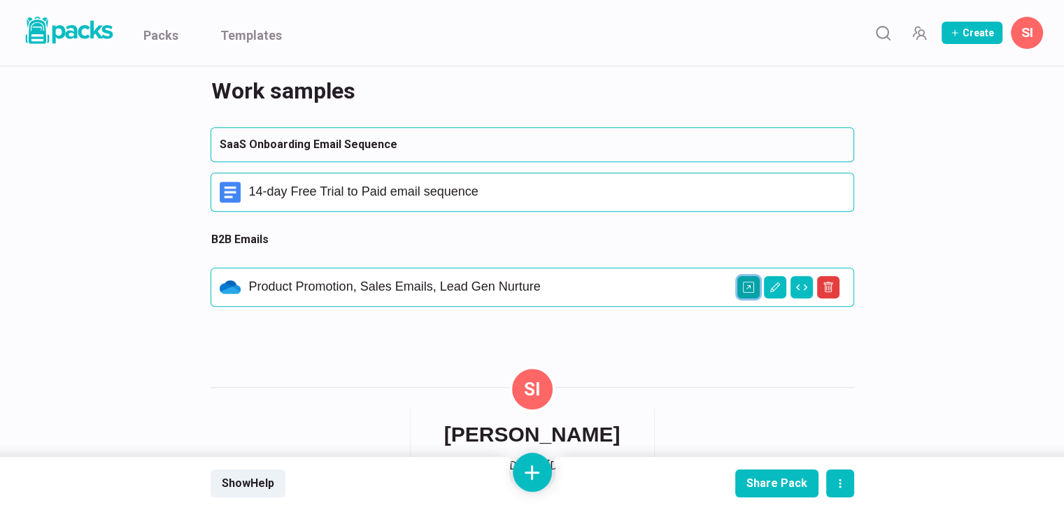
click at [746, 290] on icon "Open external link" at bounding box center [748, 287] width 11 height 11
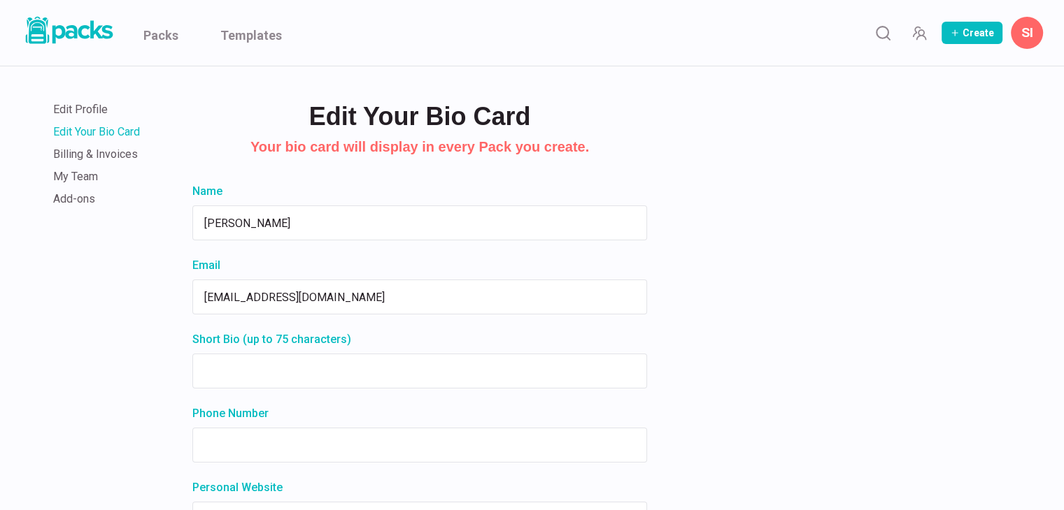
type input "[PERSON_NAME]"
type input "[EMAIL_ADDRESS][DOMAIN_NAME]"
